Goal: Navigation & Orientation: Find specific page/section

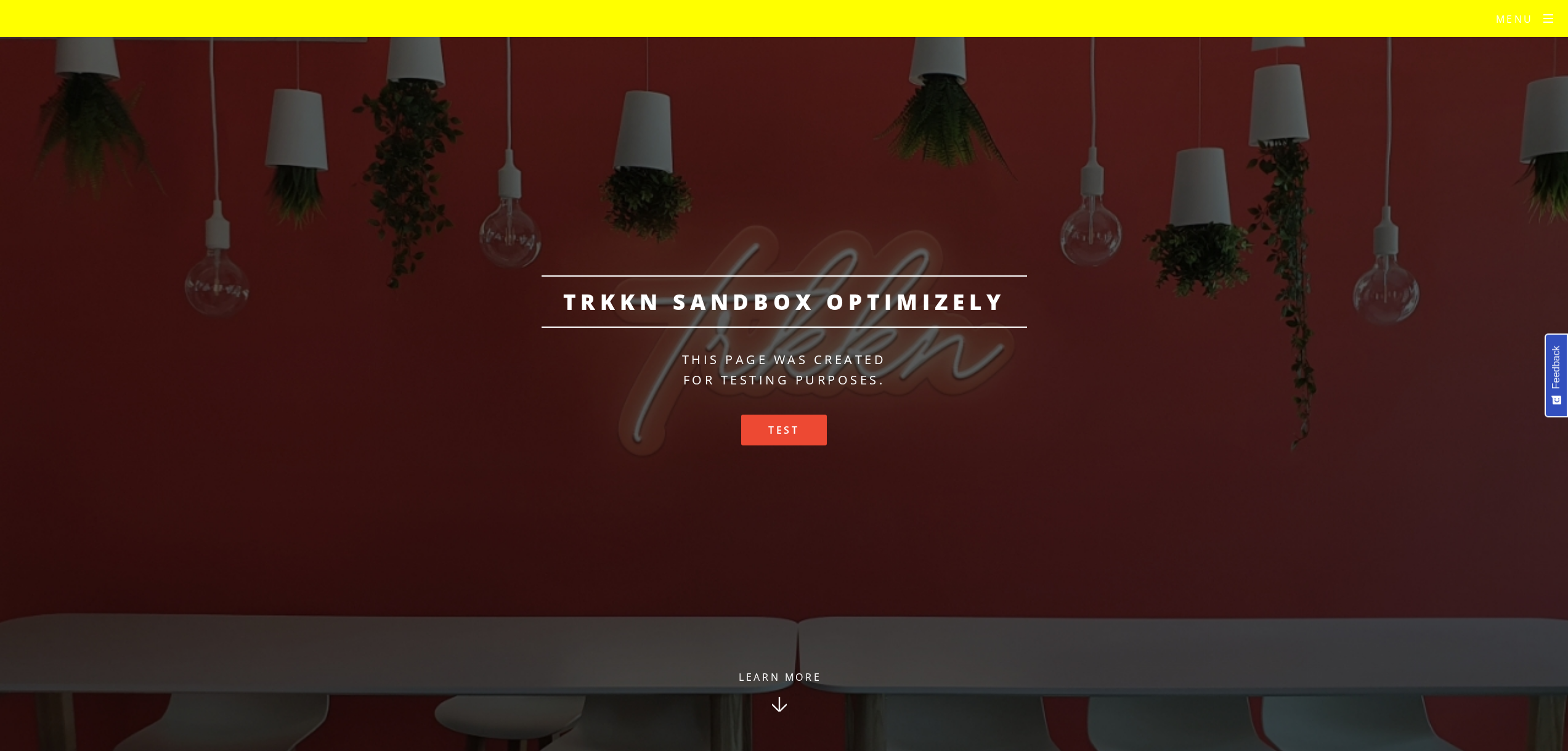
drag, startPoint x: 884, startPoint y: 381, endPoint x: 685, endPoint y: 362, distance: 199.9
click at [685, 362] on p "This page was created for testing purposes." at bounding box center [784, 370] width 1568 height 41
click at [776, 378] on p "This page was created for testing purposes." at bounding box center [784, 370] width 1568 height 41
click at [802, 681] on link "Learn More" at bounding box center [779, 709] width 158 height 84
drag, startPoint x: 682, startPoint y: 356, endPoint x: 884, endPoint y: 380, distance: 203.4
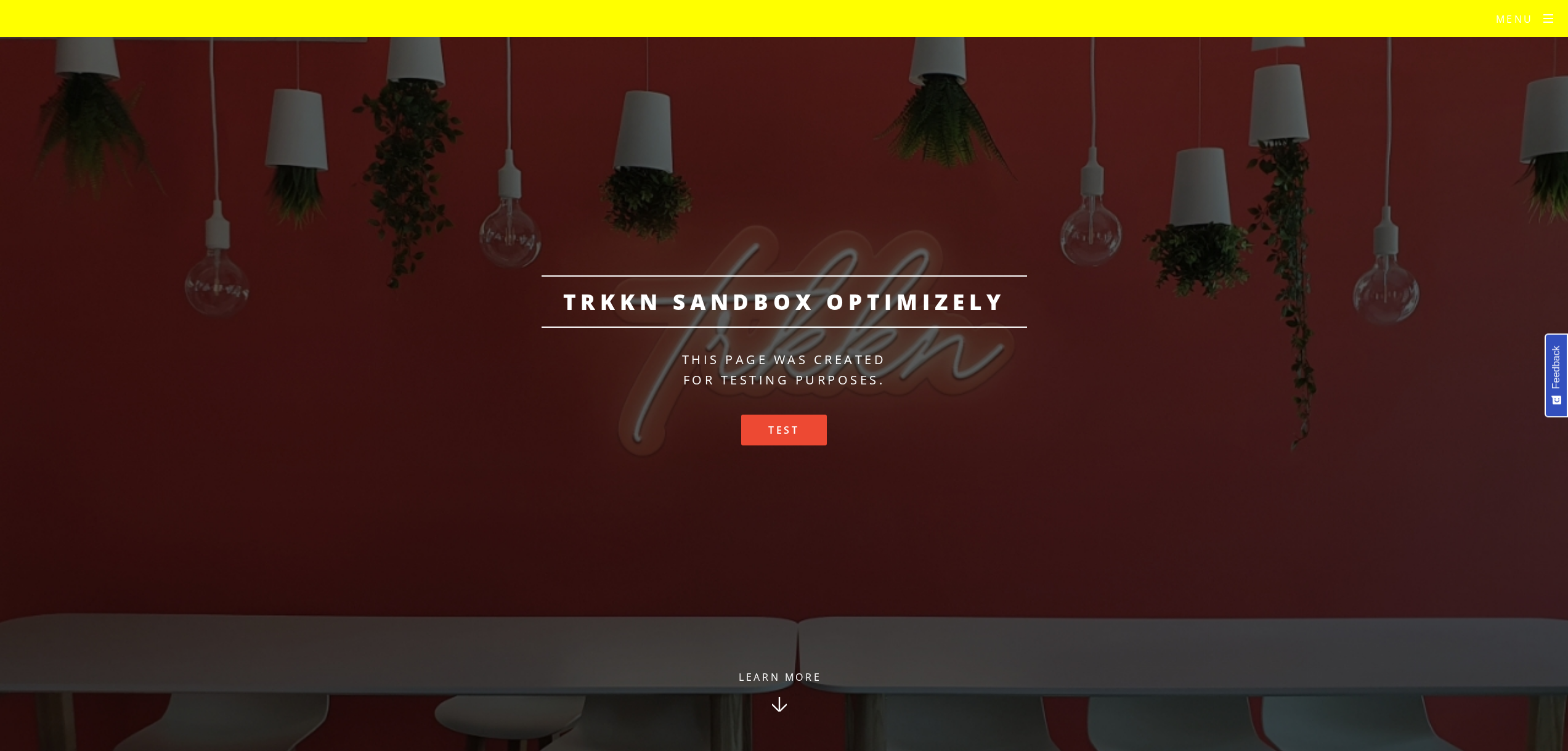
click at [884, 380] on p "This page was created for testing purposes." at bounding box center [784, 370] width 1568 height 41
click at [706, 358] on p "This page was created for testing purposes." at bounding box center [784, 370] width 1568 height 41
drag, startPoint x: 678, startPoint y: 359, endPoint x: 887, endPoint y: 390, distance: 211.3
click at [887, 390] on div "TRKKN Sandbox Optimizely This page was created for testing purposes. Test" at bounding box center [784, 376] width 1568 height 201
click at [765, 673] on link "Learn More" at bounding box center [779, 709] width 158 height 84
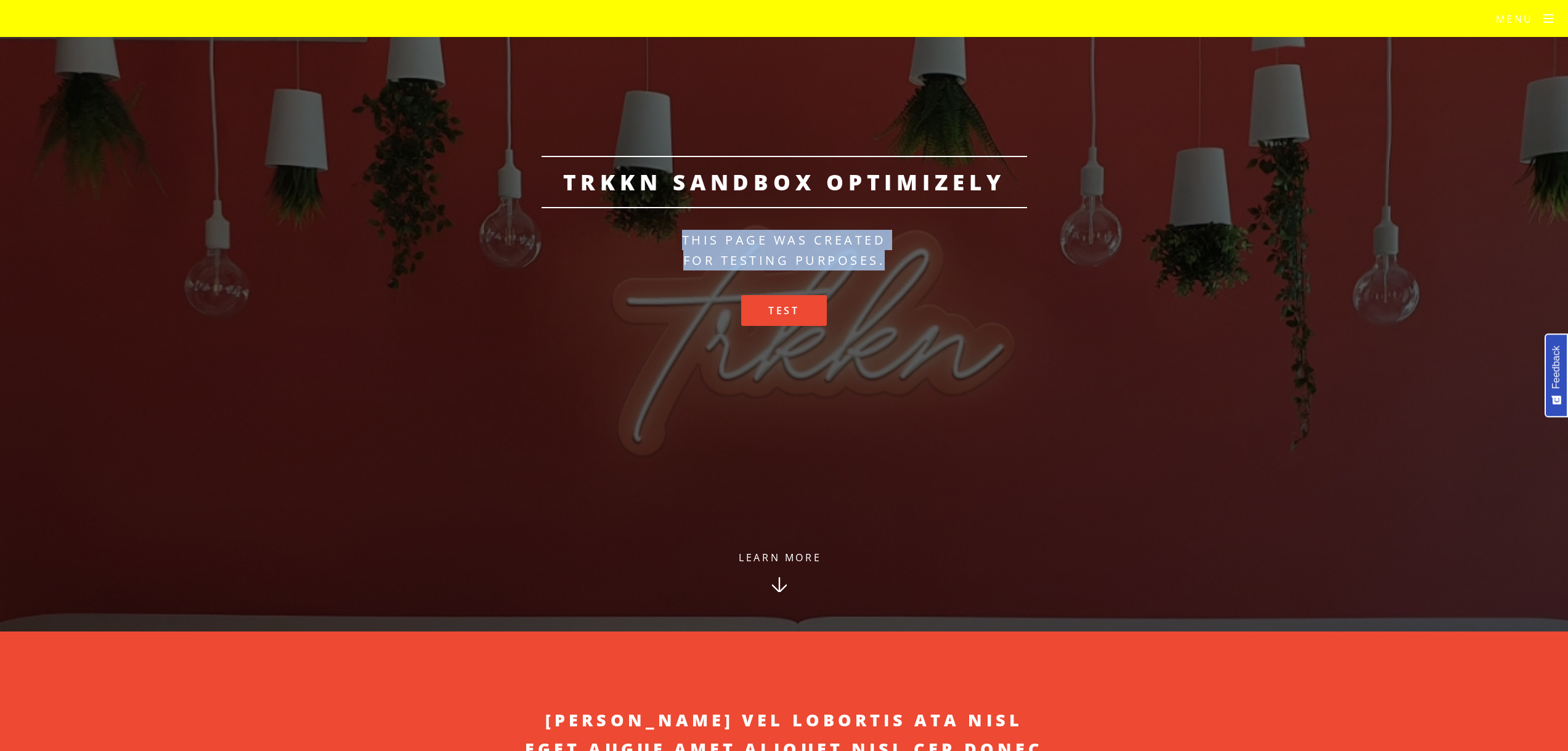
scroll to position [111, 0]
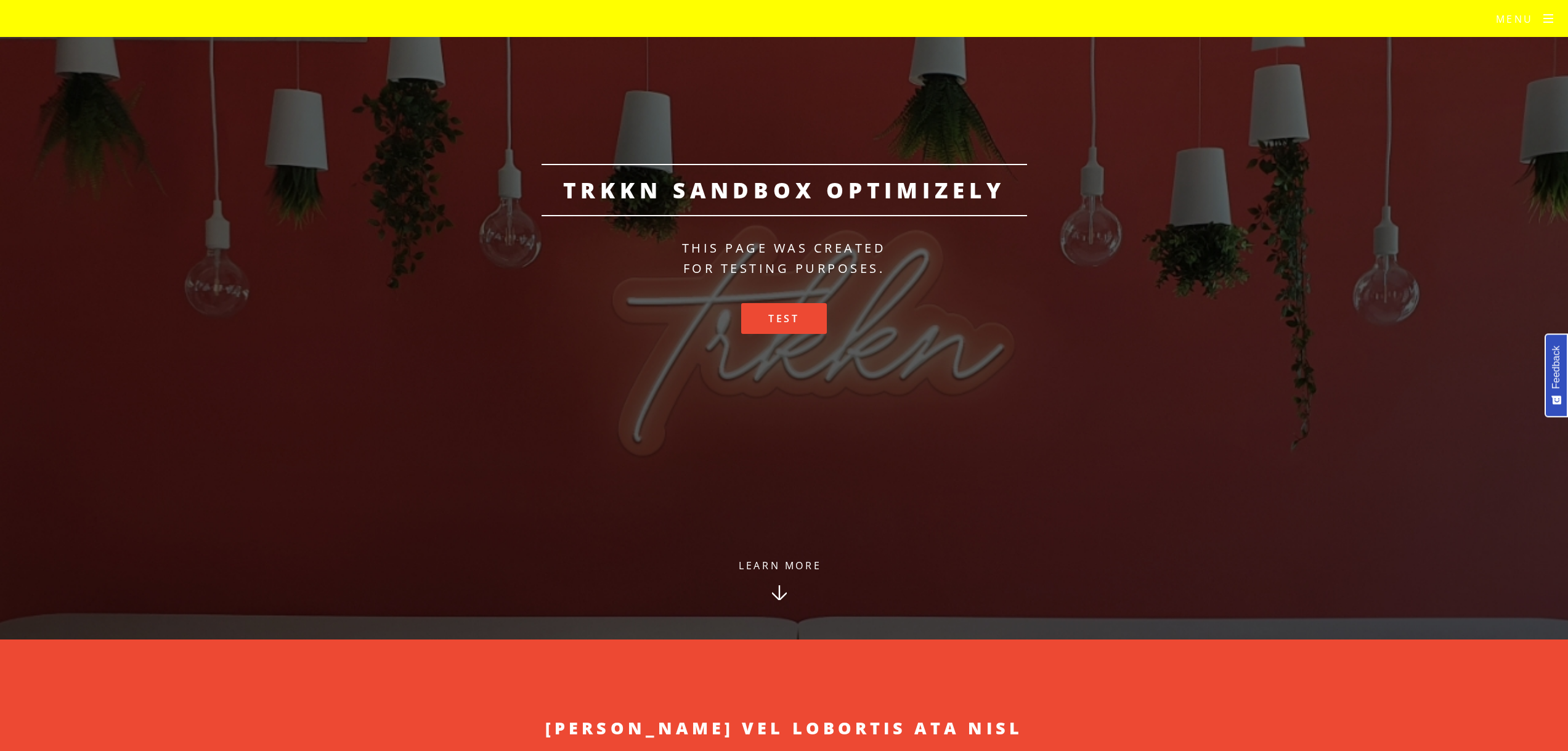
click at [1006, 322] on ul "Test" at bounding box center [784, 321] width 1568 height 37
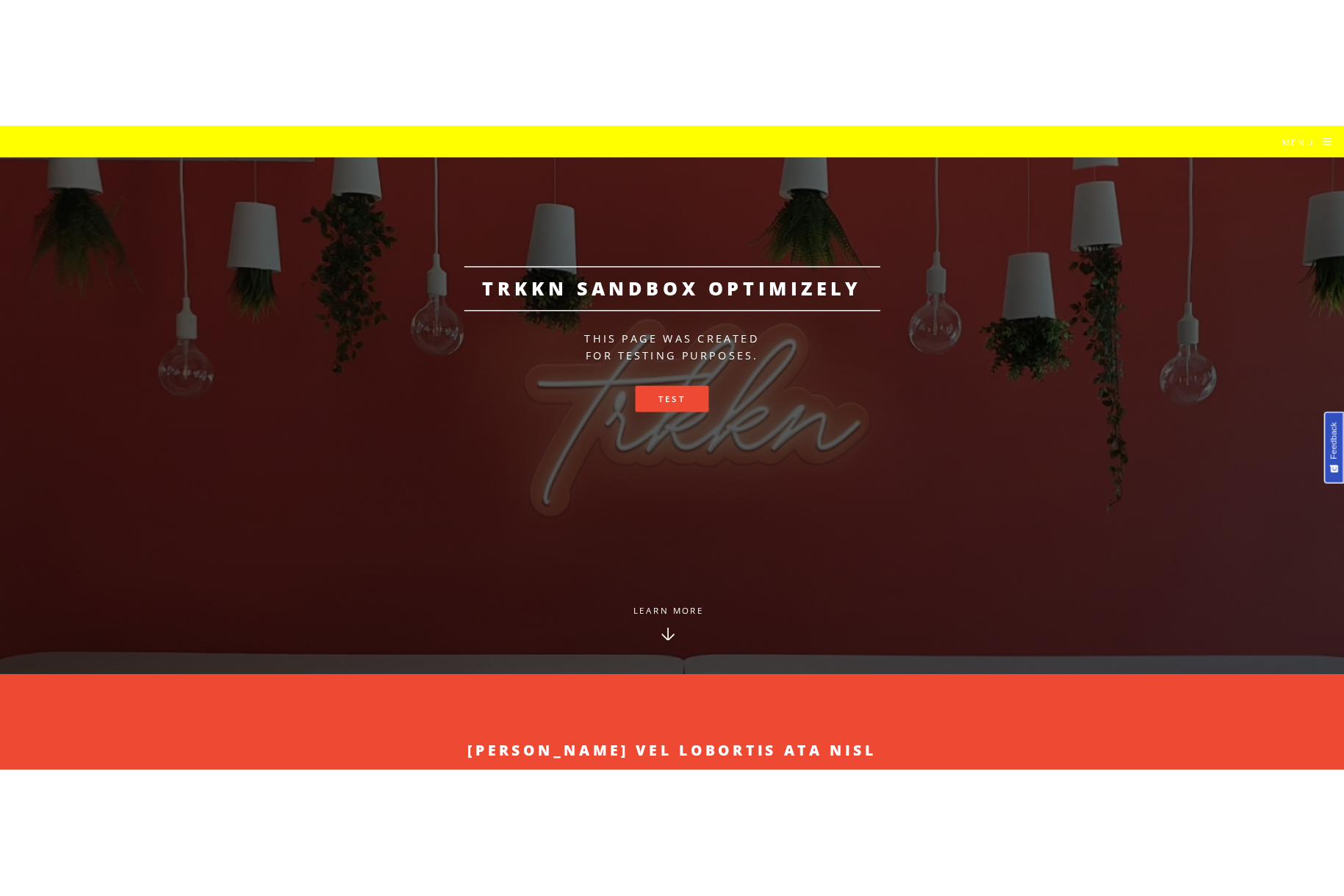
scroll to position [0, 0]
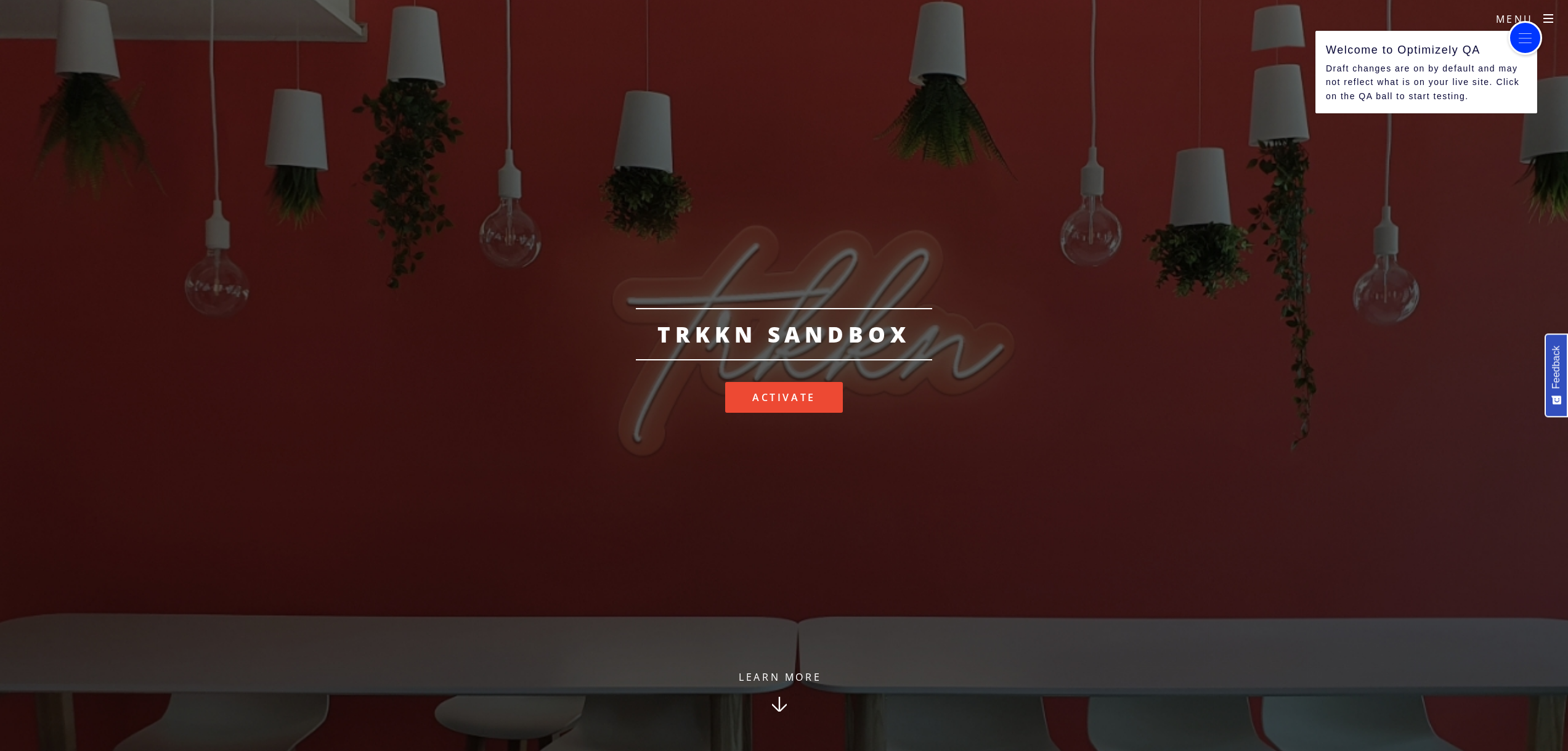
click at [1526, 42] on optly-icon-qa at bounding box center [1525, 38] width 15 height 15
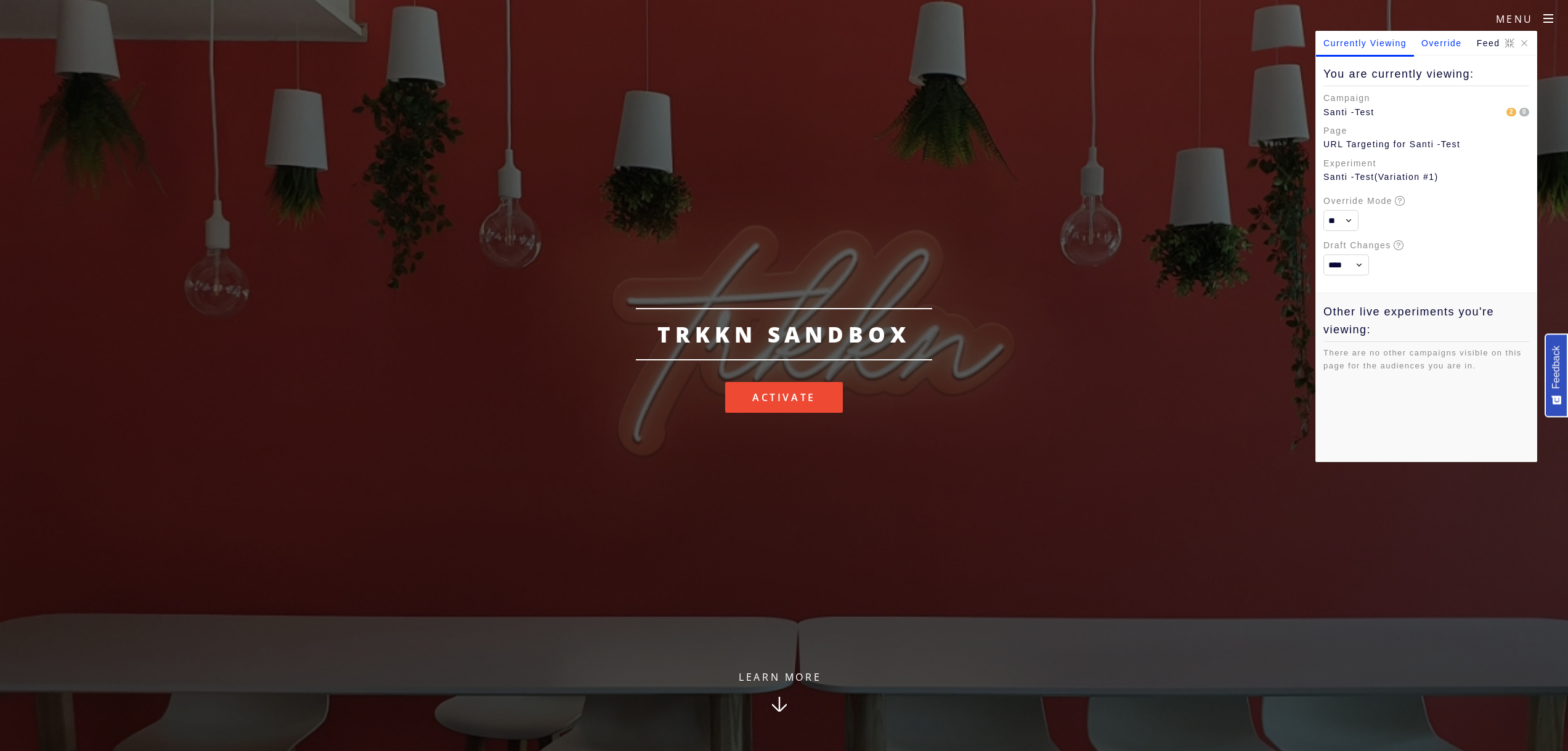
click at [1445, 48] on optly-block "Override" at bounding box center [1441, 43] width 56 height 23
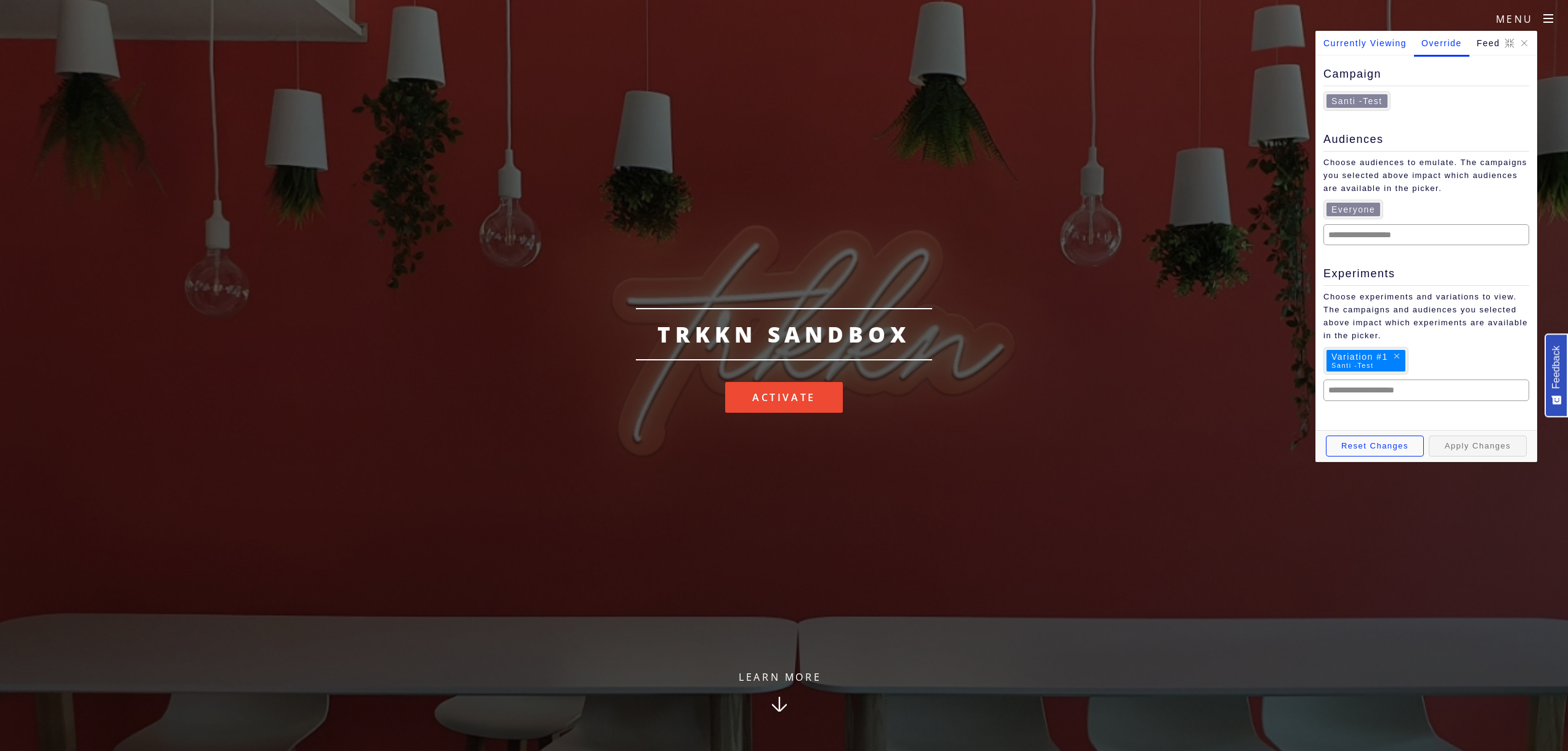
click at [1350, 46] on optly-block "Currently Viewing" at bounding box center [1364, 43] width 98 height 23
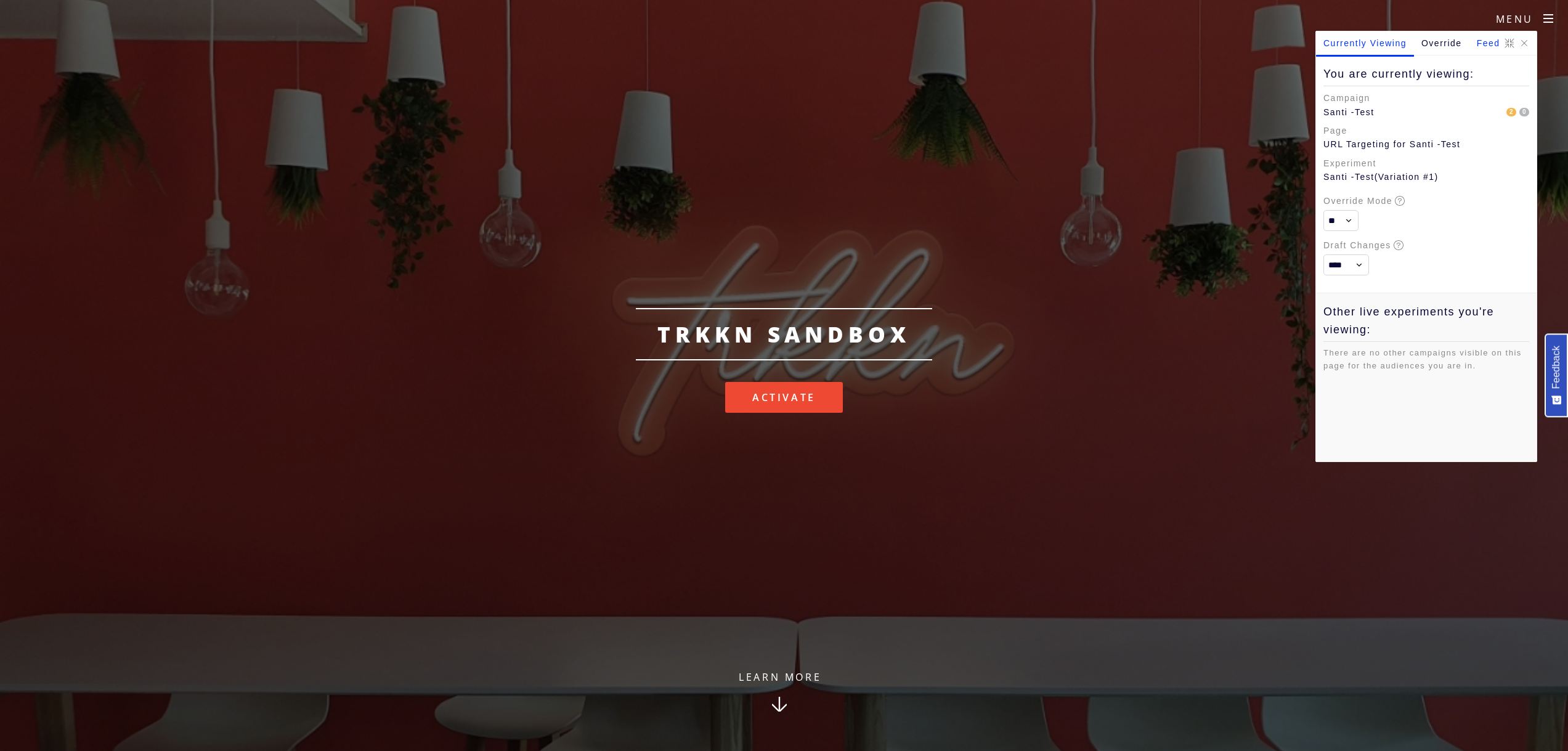
click at [1493, 44] on optly-block "Feed" at bounding box center [1488, 43] width 38 height 23
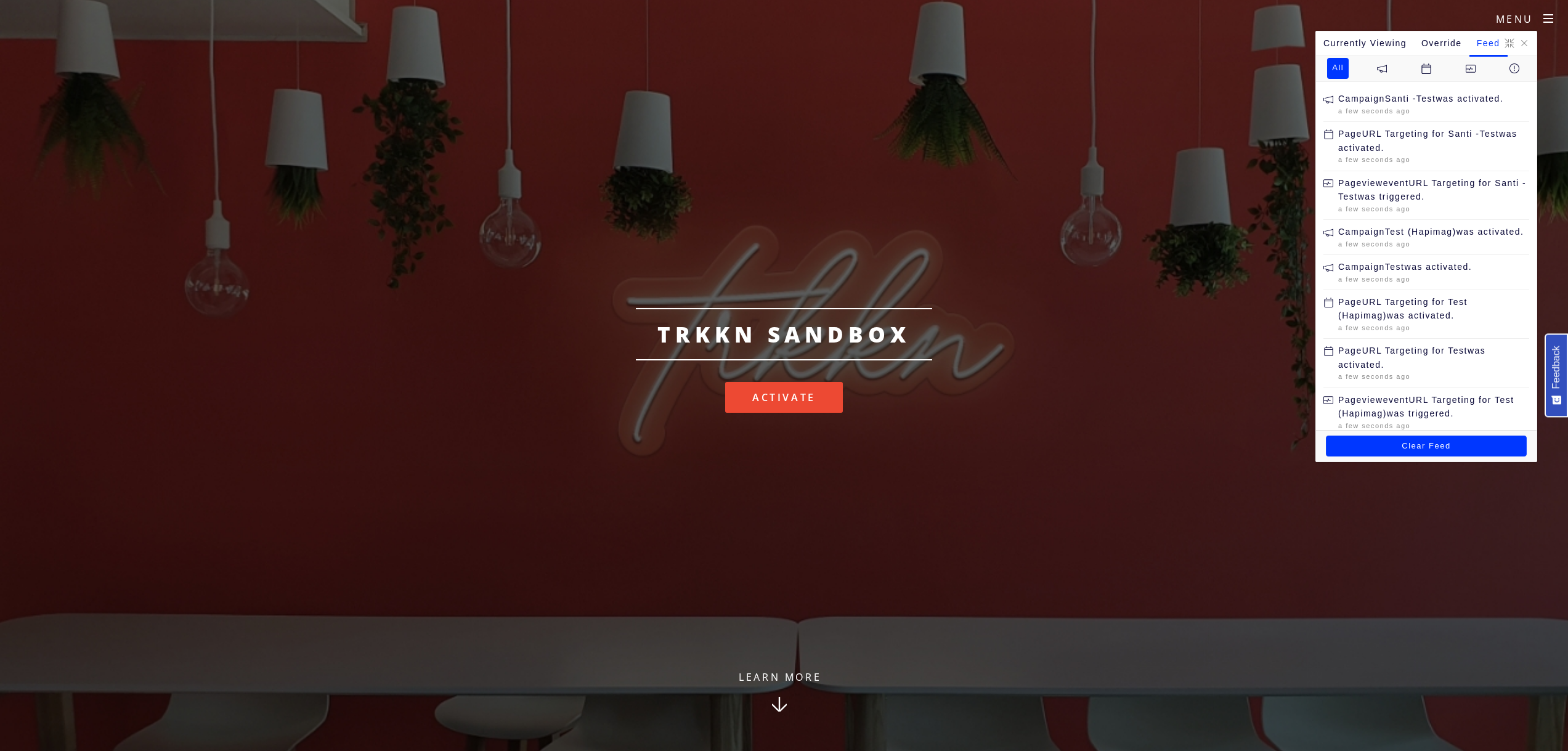
click at [1400, 447] on optly-block "Clear Feed" at bounding box center [1426, 446] width 201 height 21
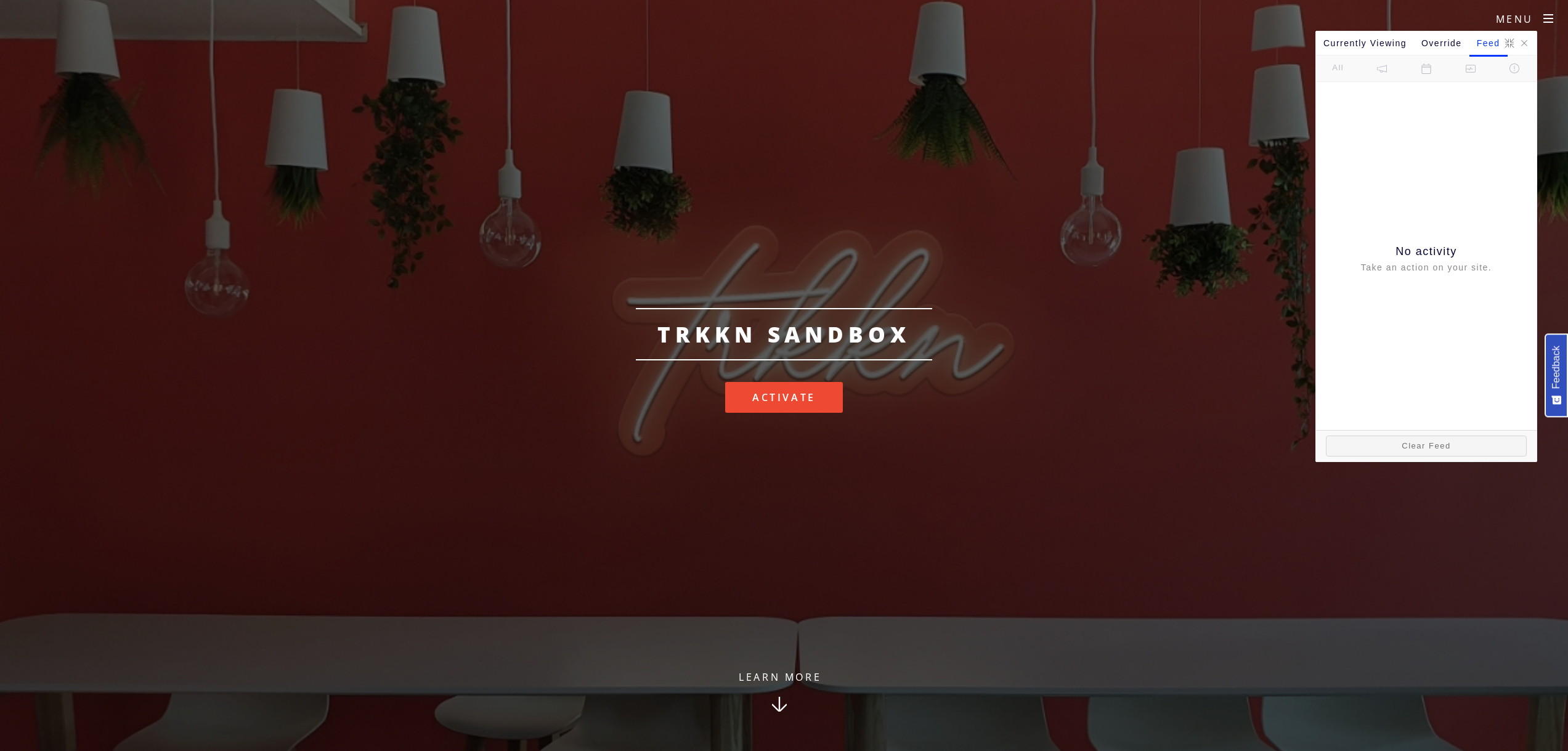
click at [792, 676] on link "Learn More" at bounding box center [779, 709] width 158 height 84
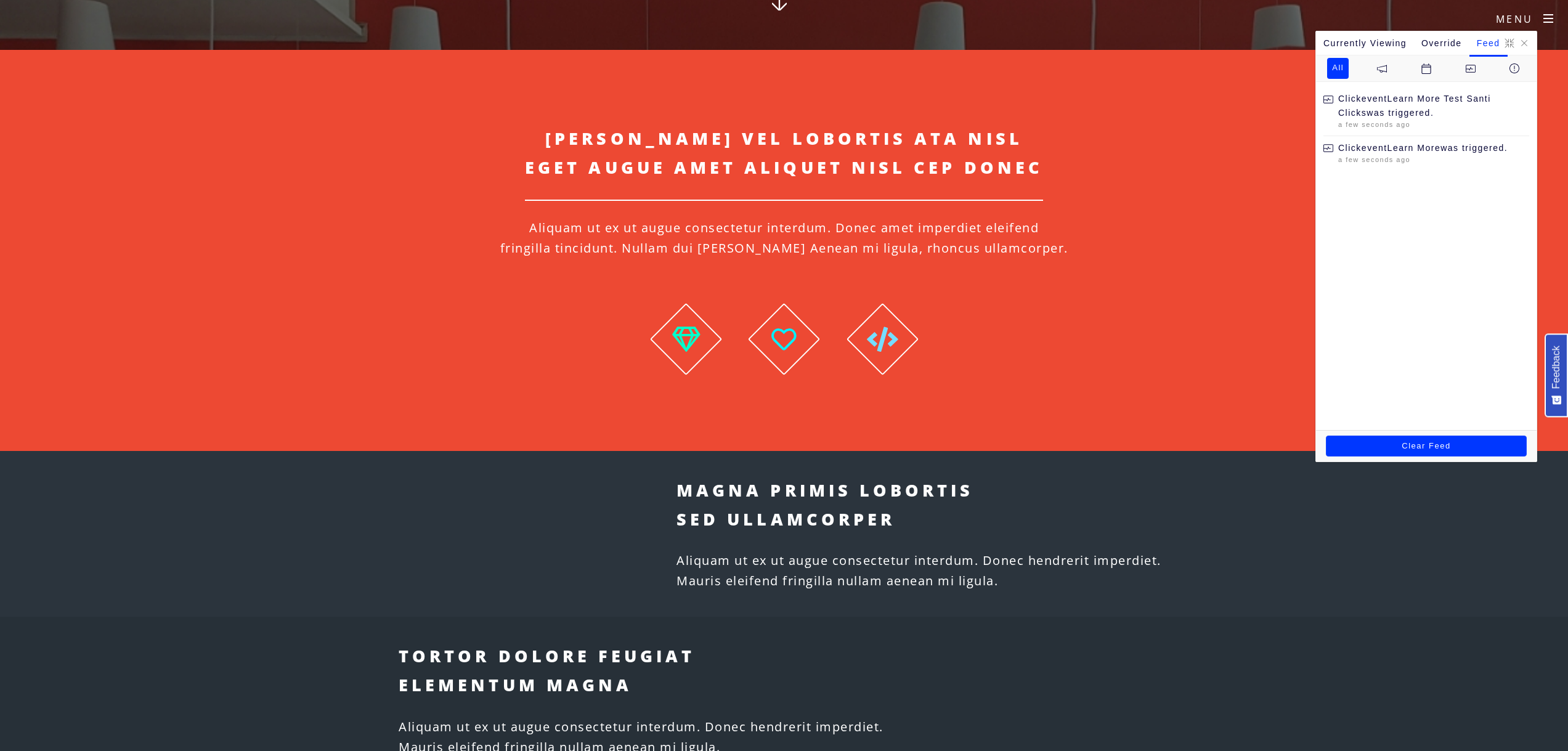
scroll to position [714, 0]
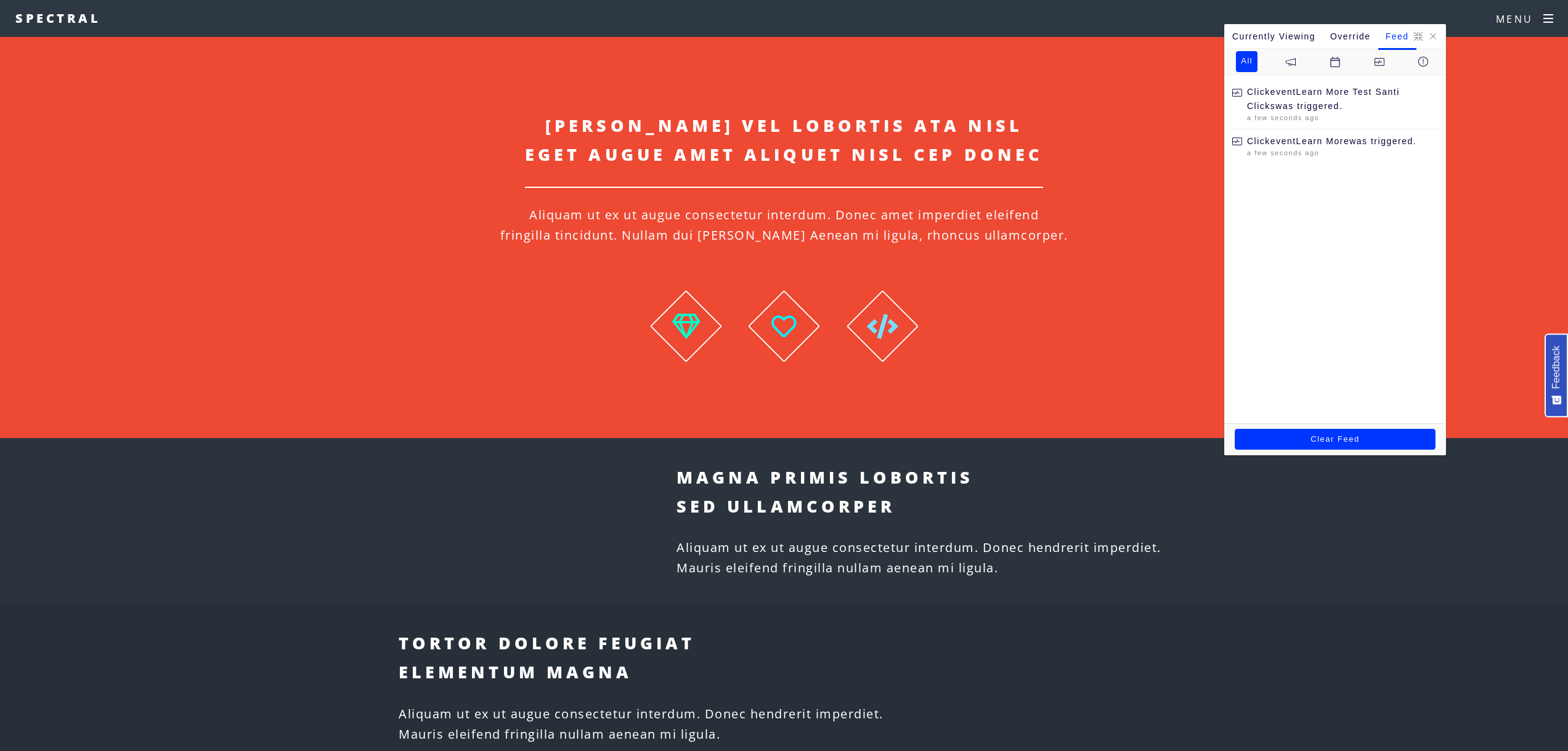
drag, startPoint x: 1446, startPoint y: 109, endPoint x: 1357, endPoint y: 102, distance: 89.3
click at [1357, 102] on optly-block "Click event Learn More Test Santi Clicks was triggered." at bounding box center [1342, 99] width 191 height 27
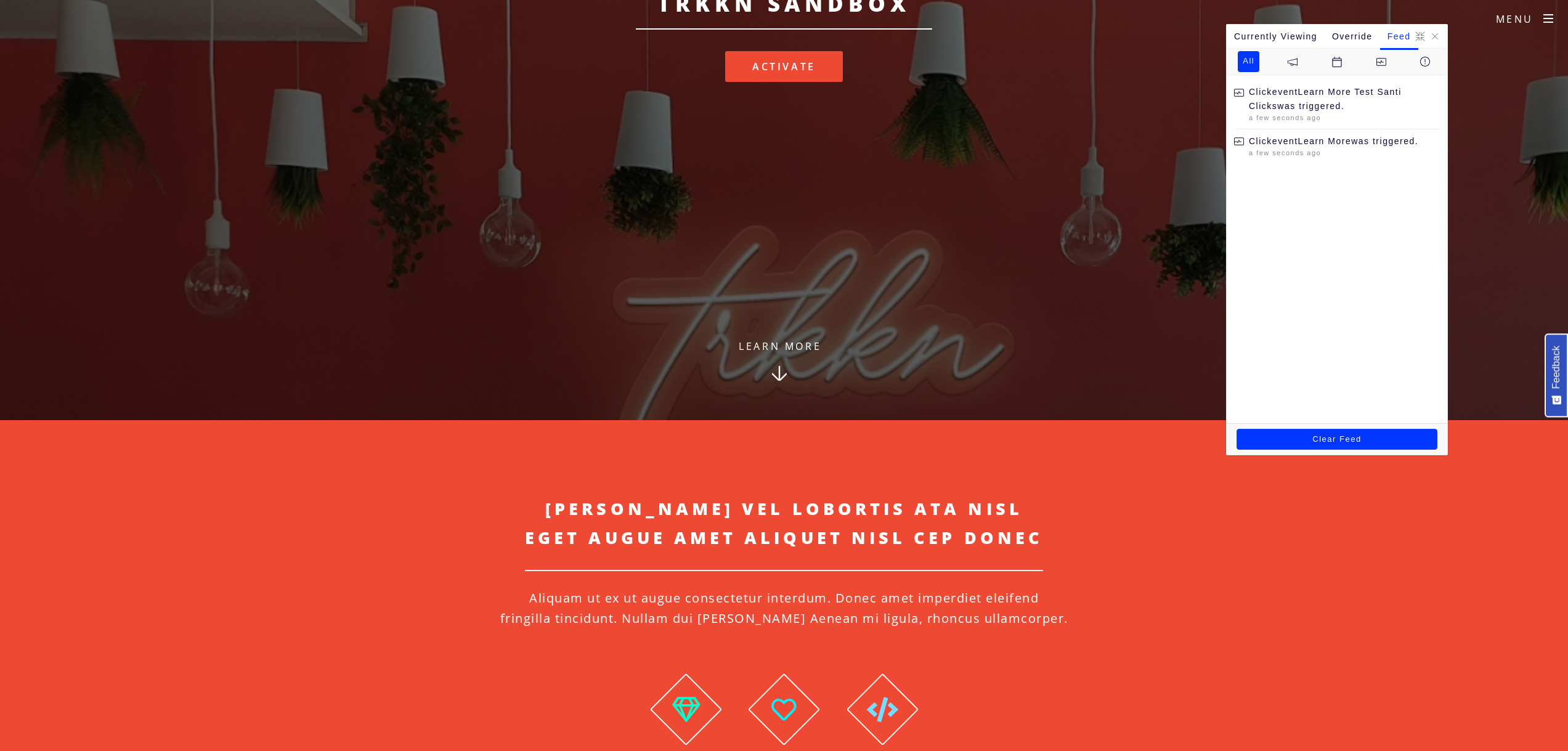
scroll to position [0, 0]
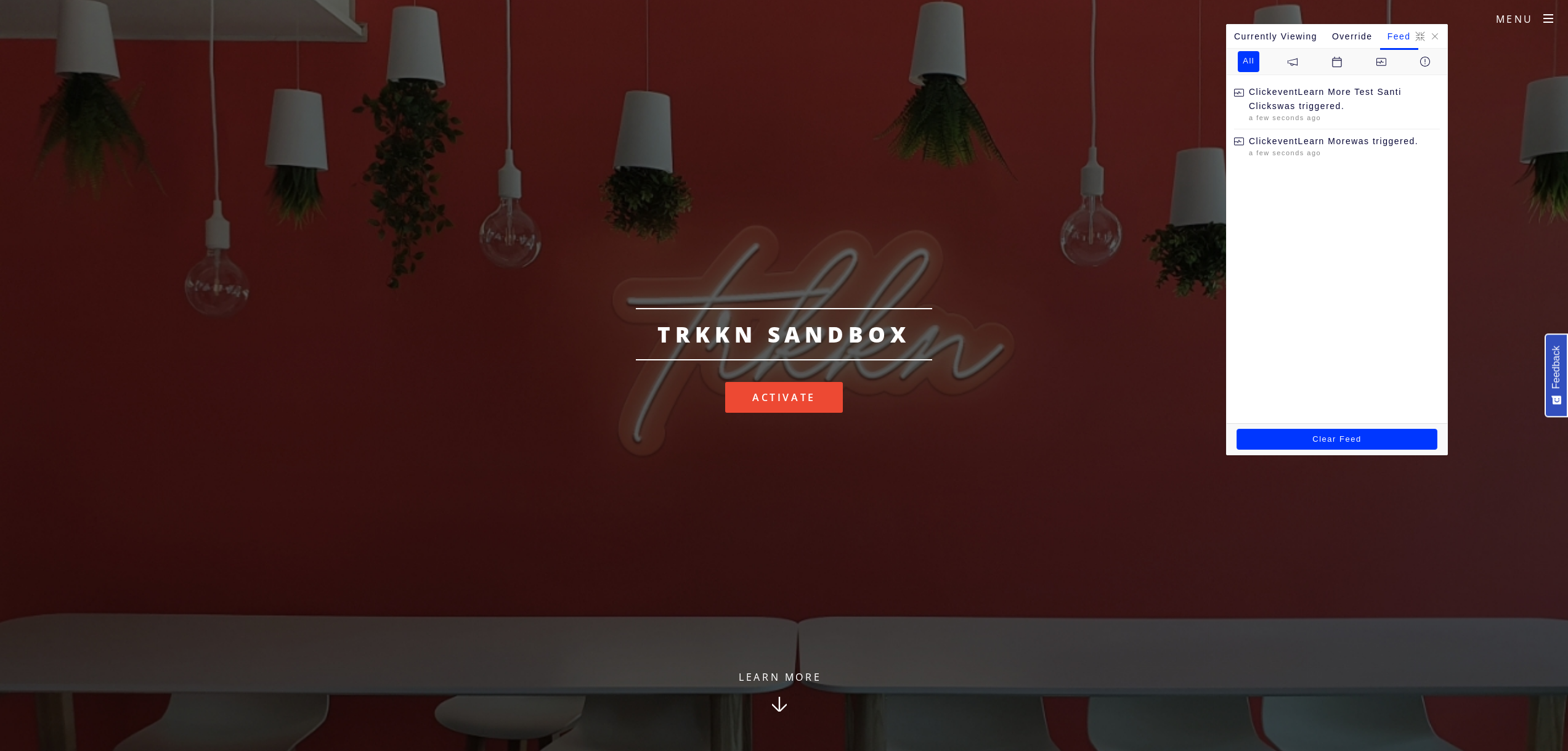
click at [777, 681] on link "Learn More" at bounding box center [779, 709] width 158 height 84
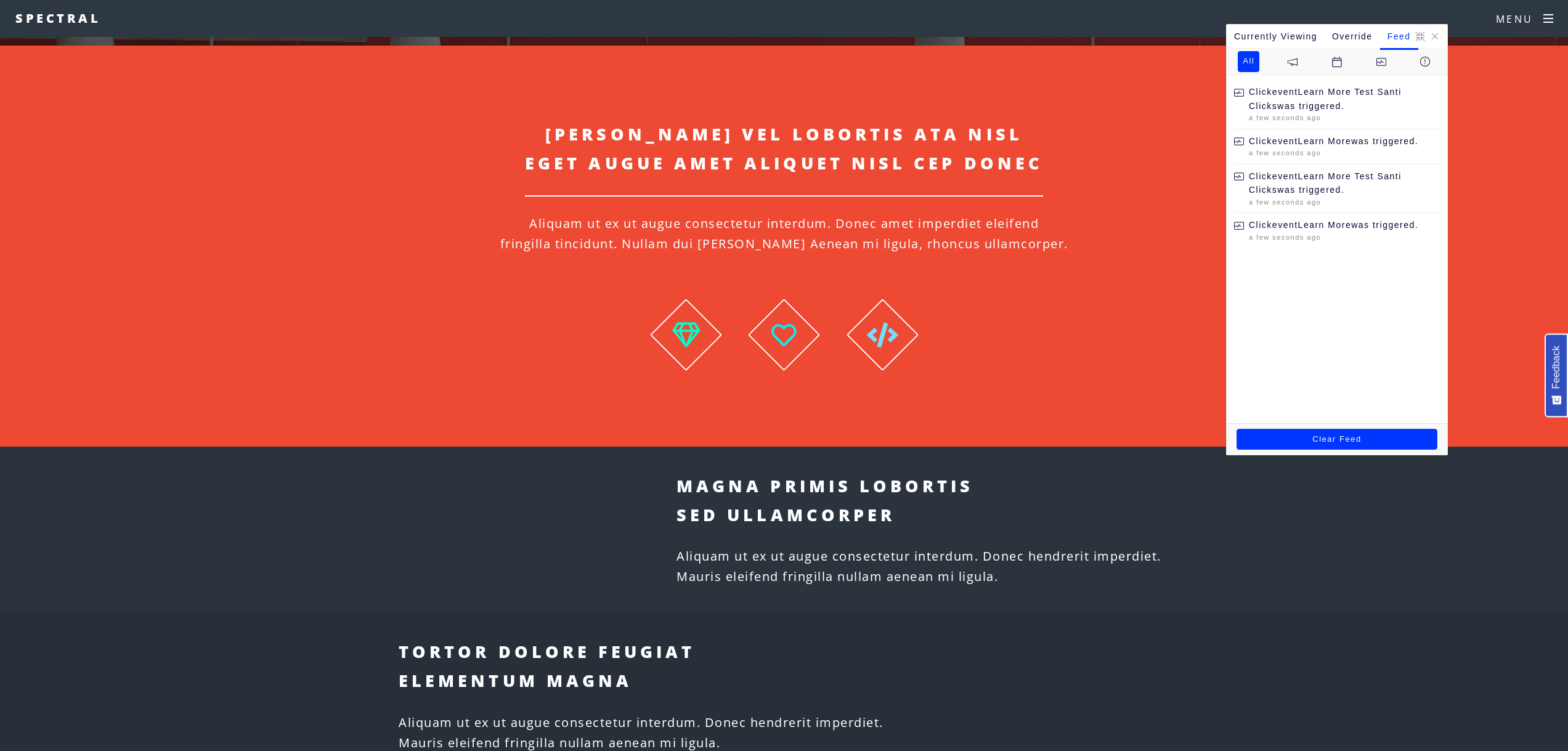
scroll to position [714, 0]
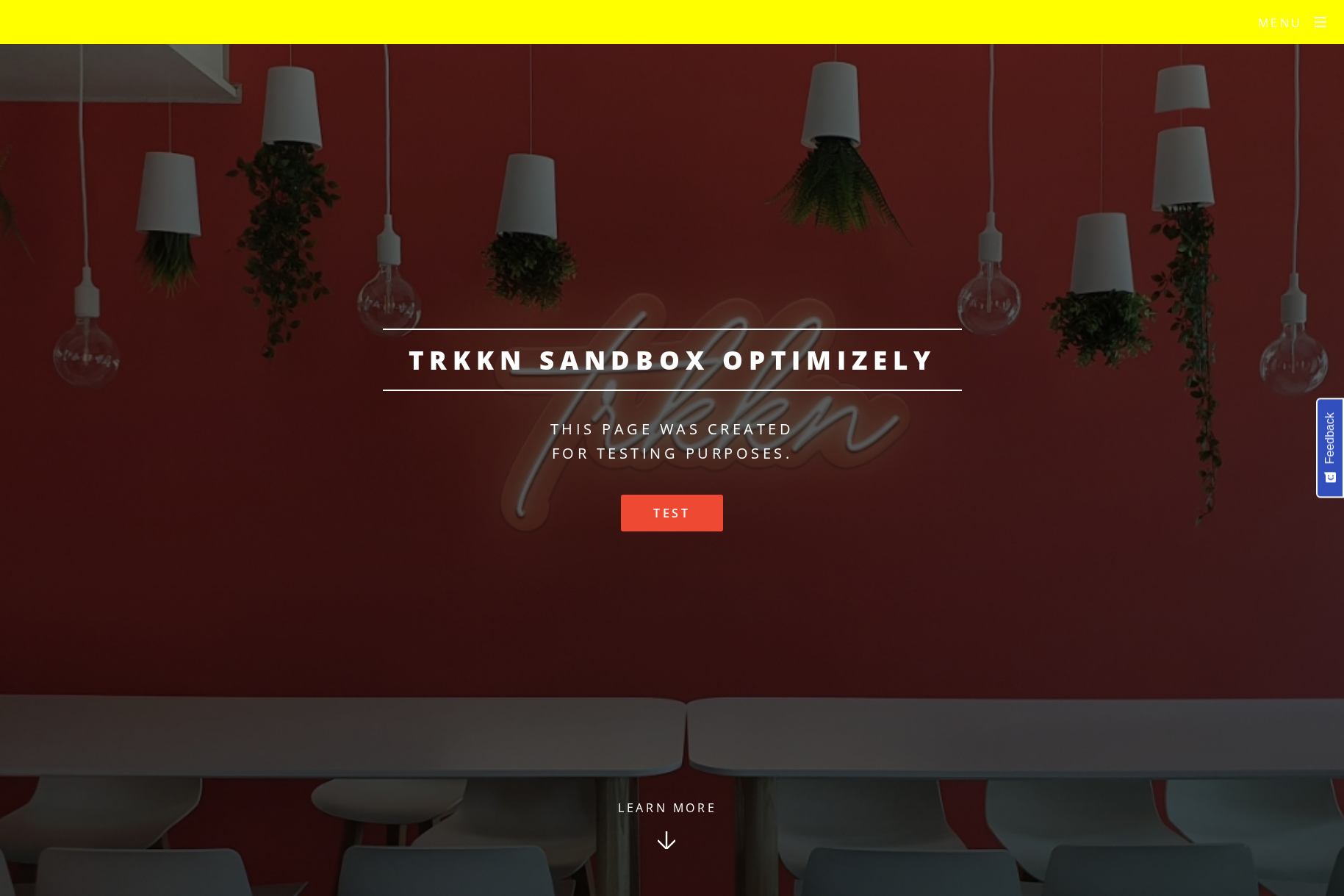
click at [896, 440] on p "This page was created for testing purposes." at bounding box center [672, 441] width 1344 height 49
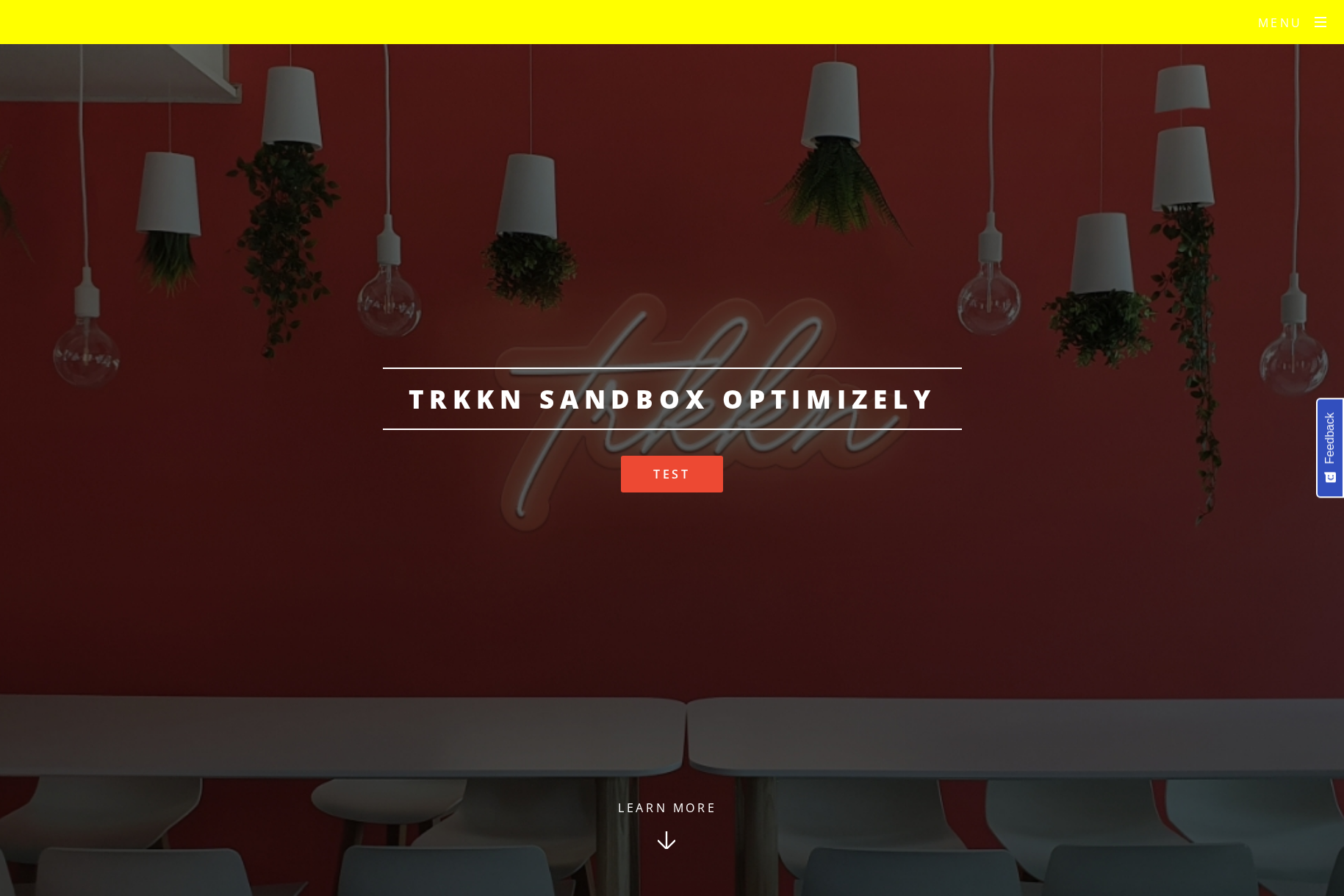
click at [689, 809] on link "Learn More" at bounding box center [667, 846] width 188 height 100
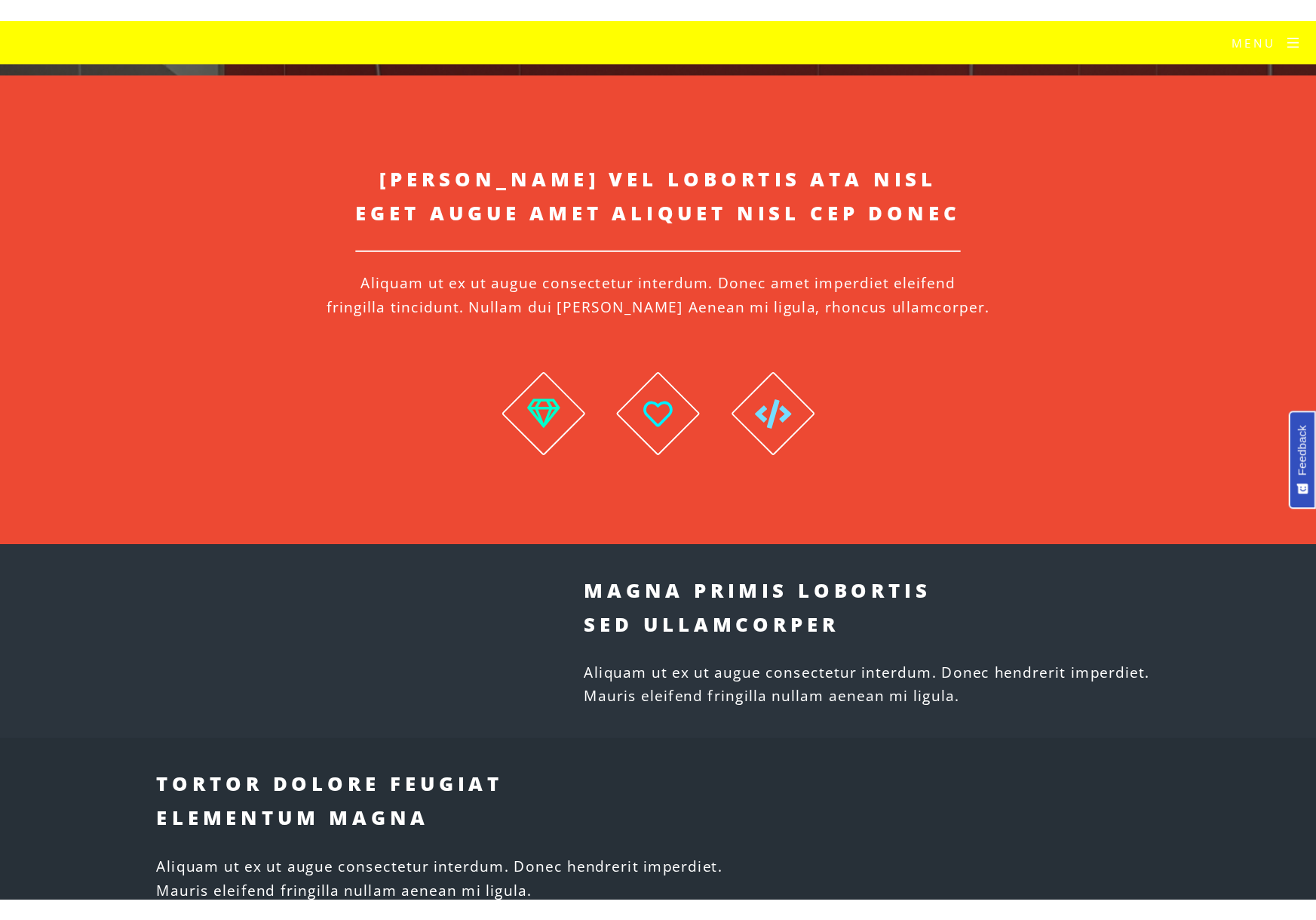
scroll to position [874, 0]
